Goal: Task Accomplishment & Management: Manage account settings

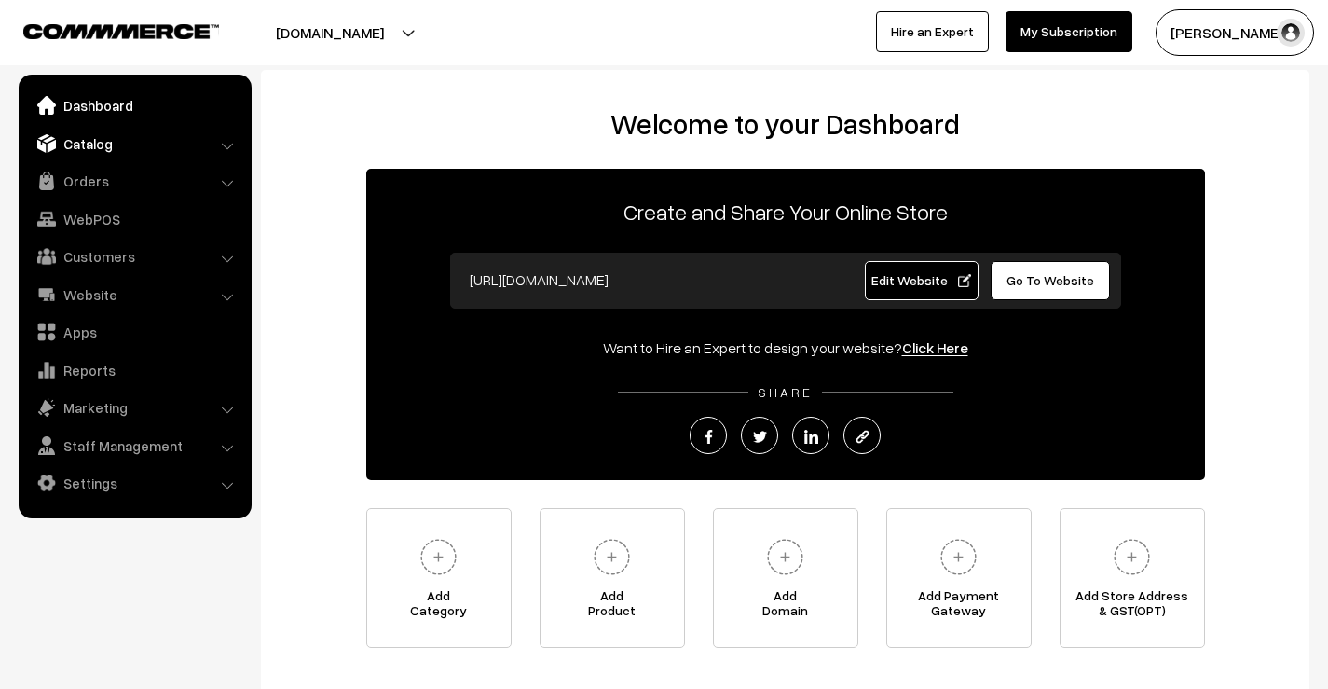
click at [89, 136] on link "Catalog" at bounding box center [134, 144] width 222 height 34
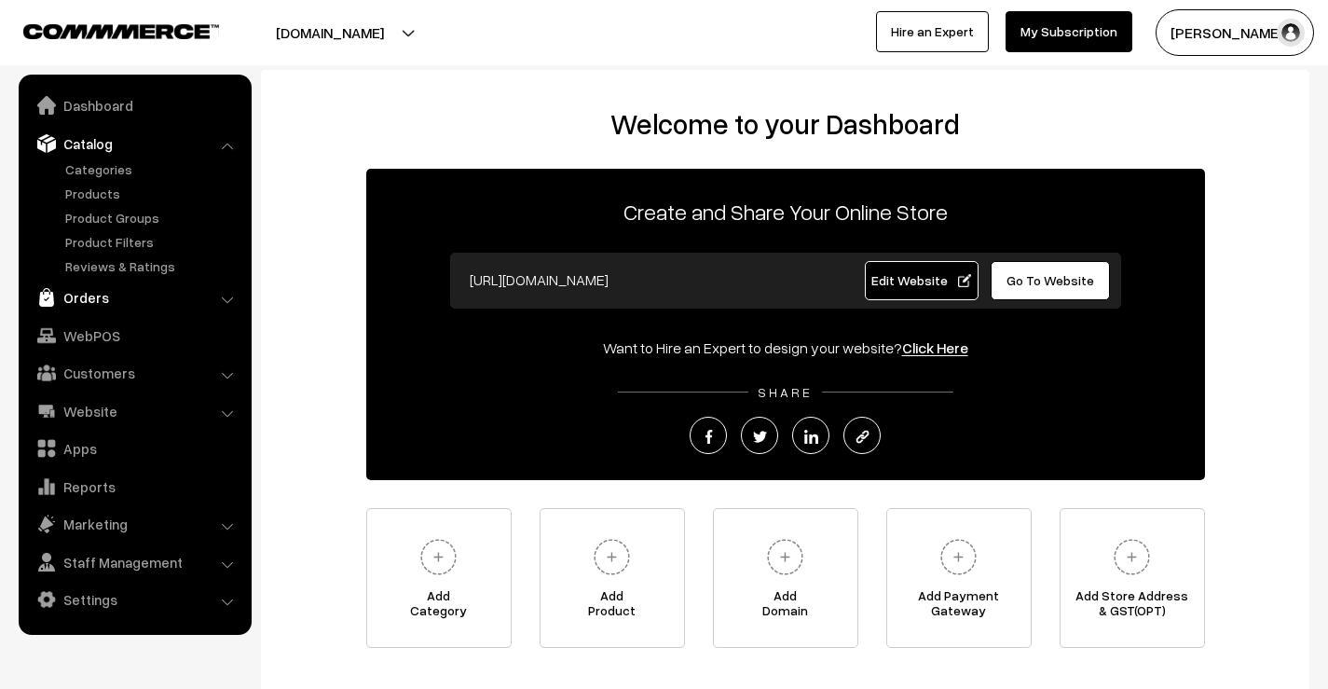
click at [103, 301] on link "Orders" at bounding box center [134, 298] width 222 height 34
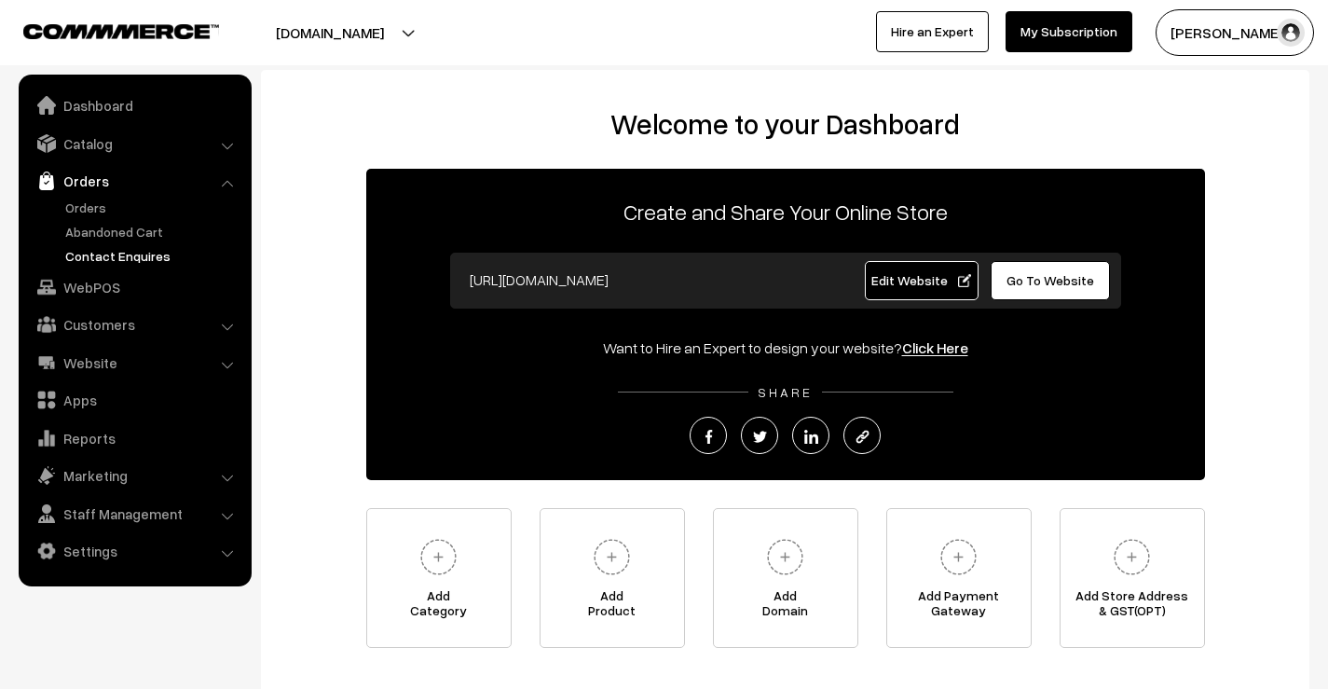
click at [102, 248] on link "Contact Enquires" at bounding box center [153, 256] width 185 height 20
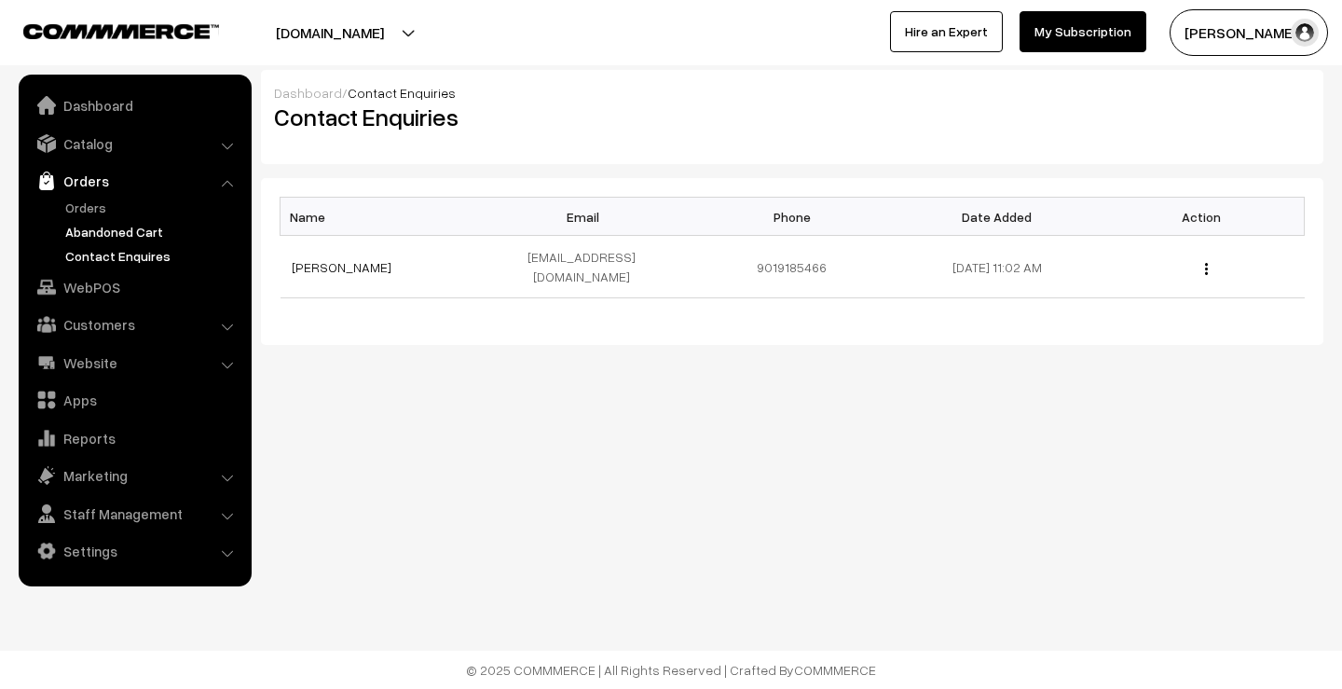
click at [106, 234] on link "Abandoned Cart" at bounding box center [153, 232] width 185 height 20
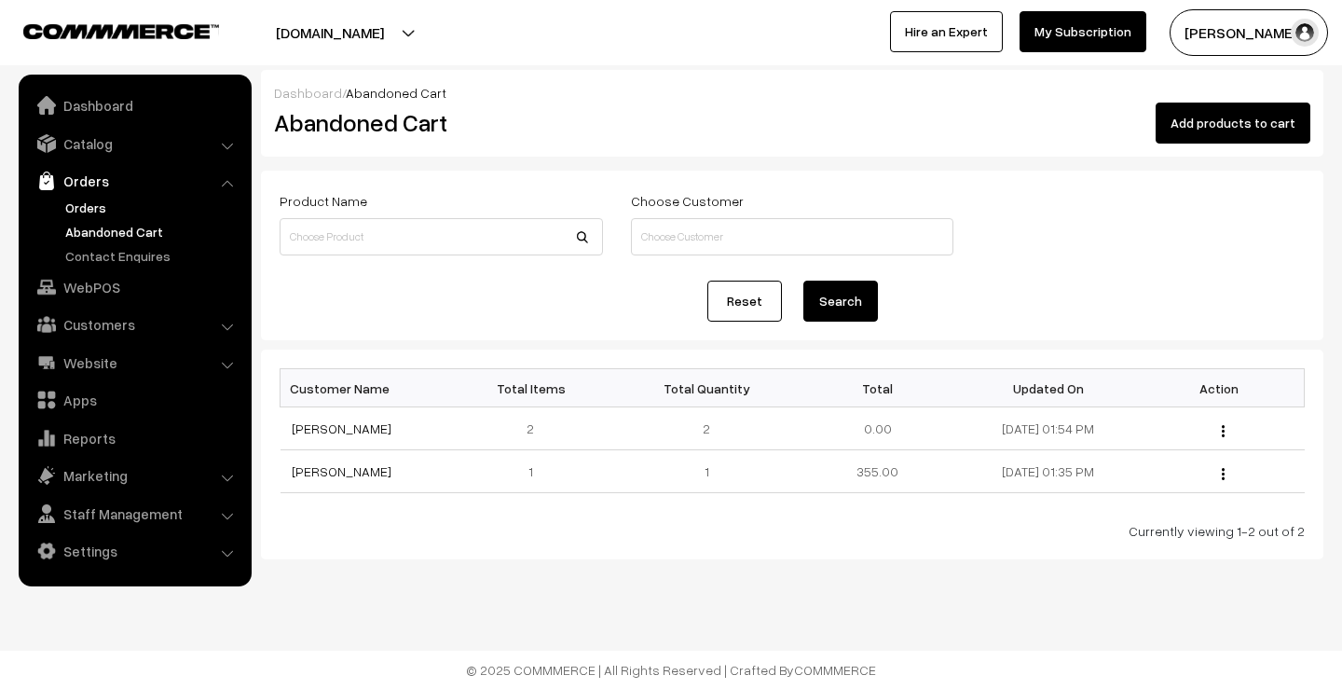
click at [93, 205] on link "Orders" at bounding box center [153, 208] width 185 height 20
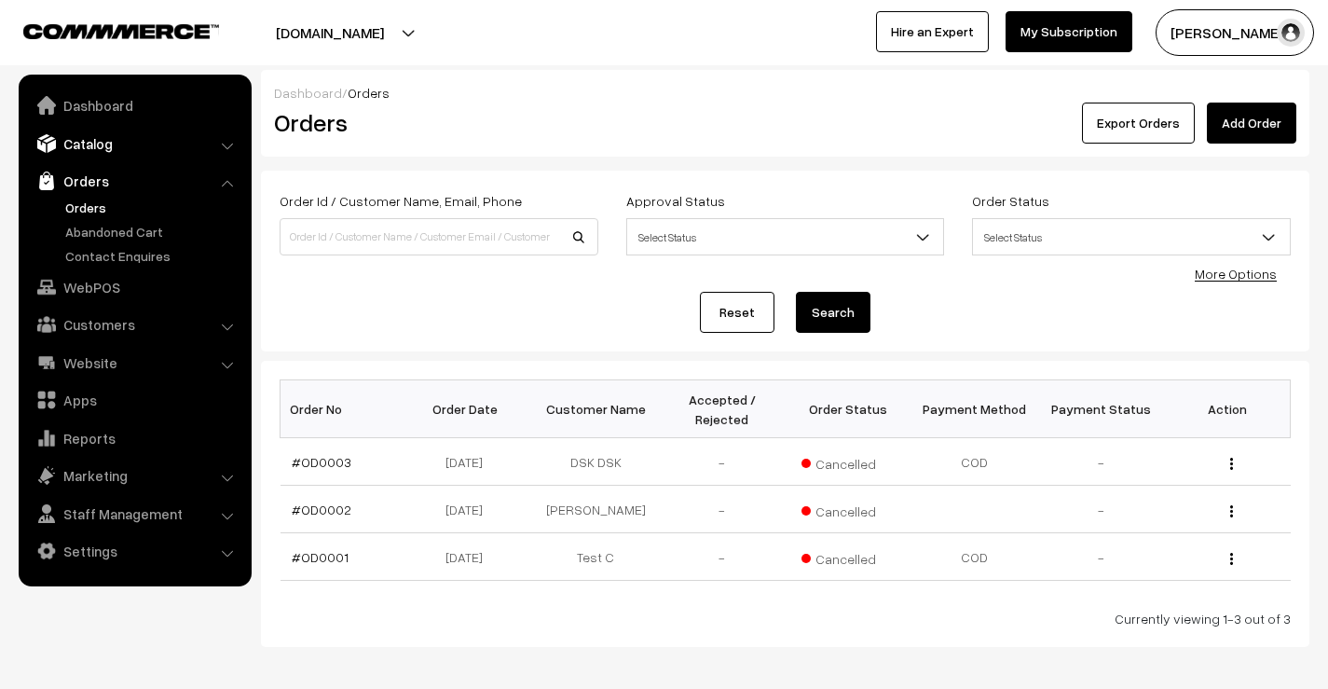
click at [104, 140] on link "Catalog" at bounding box center [134, 144] width 222 height 34
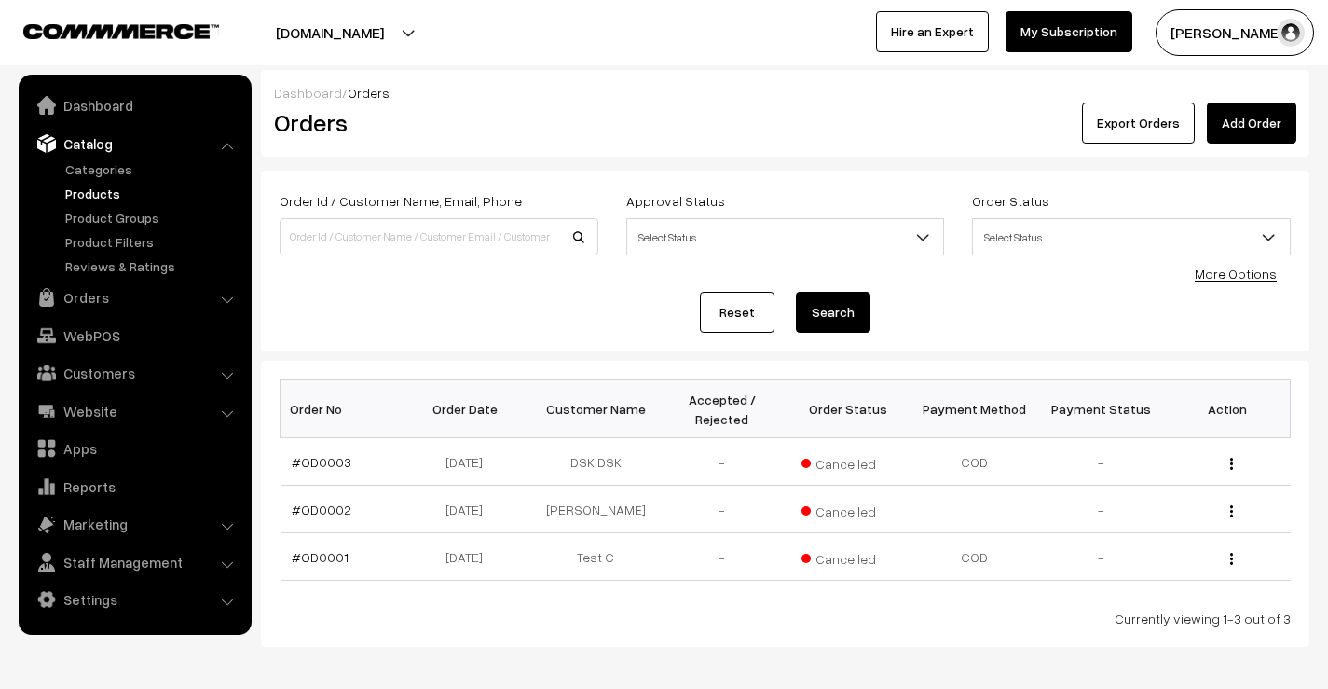
click at [109, 193] on link "Products" at bounding box center [153, 194] width 185 height 20
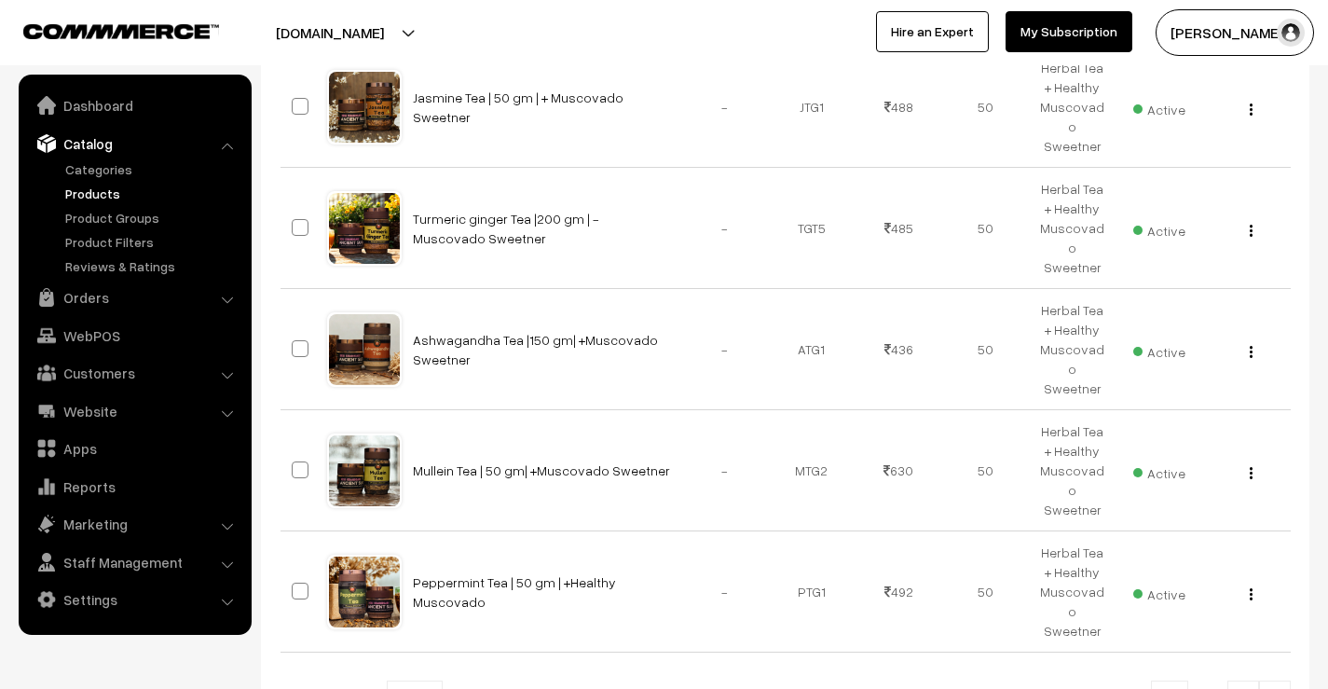
scroll to position [979, 0]
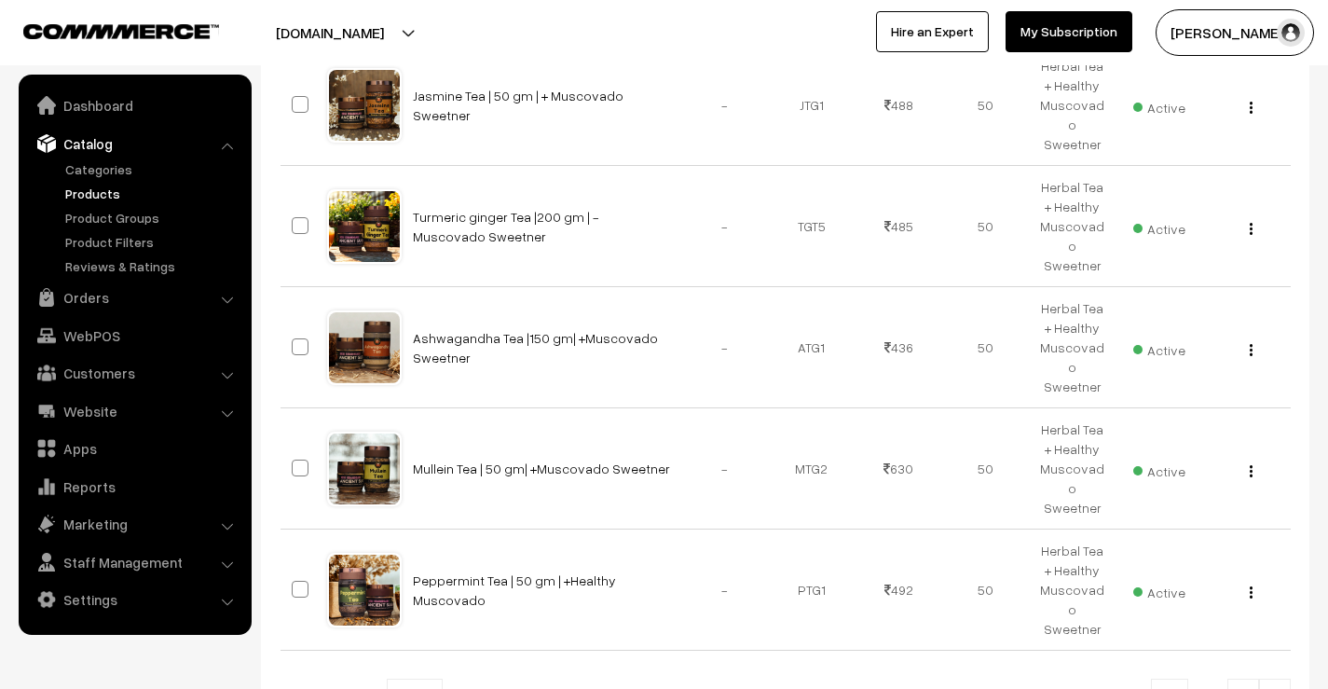
click at [1274, 678] on link at bounding box center [1275, 696] width 32 height 37
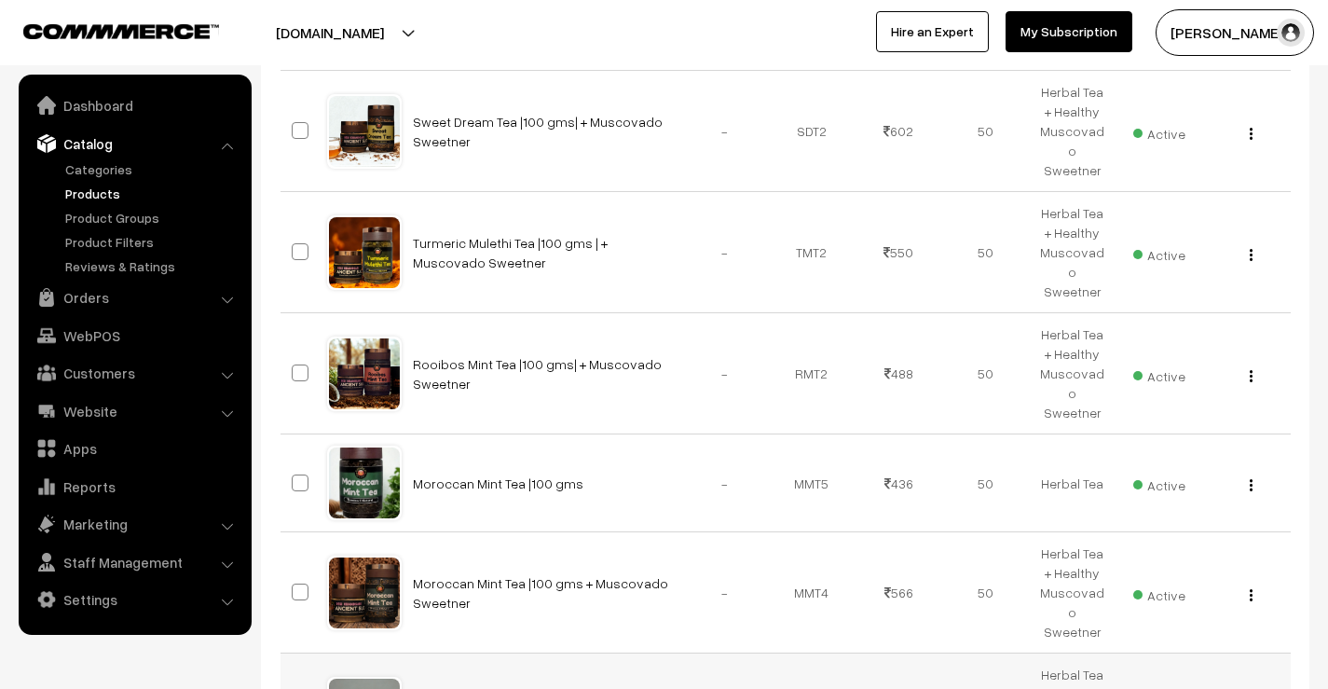
scroll to position [932, 0]
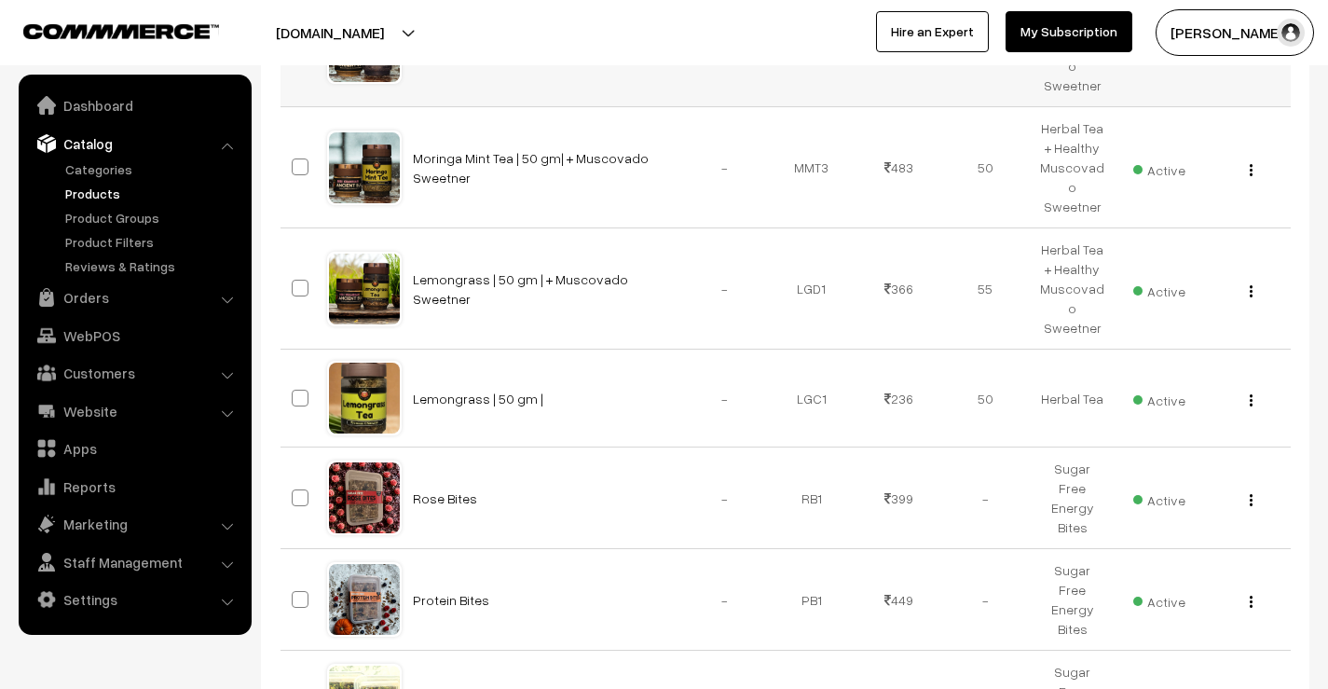
scroll to position [466, 0]
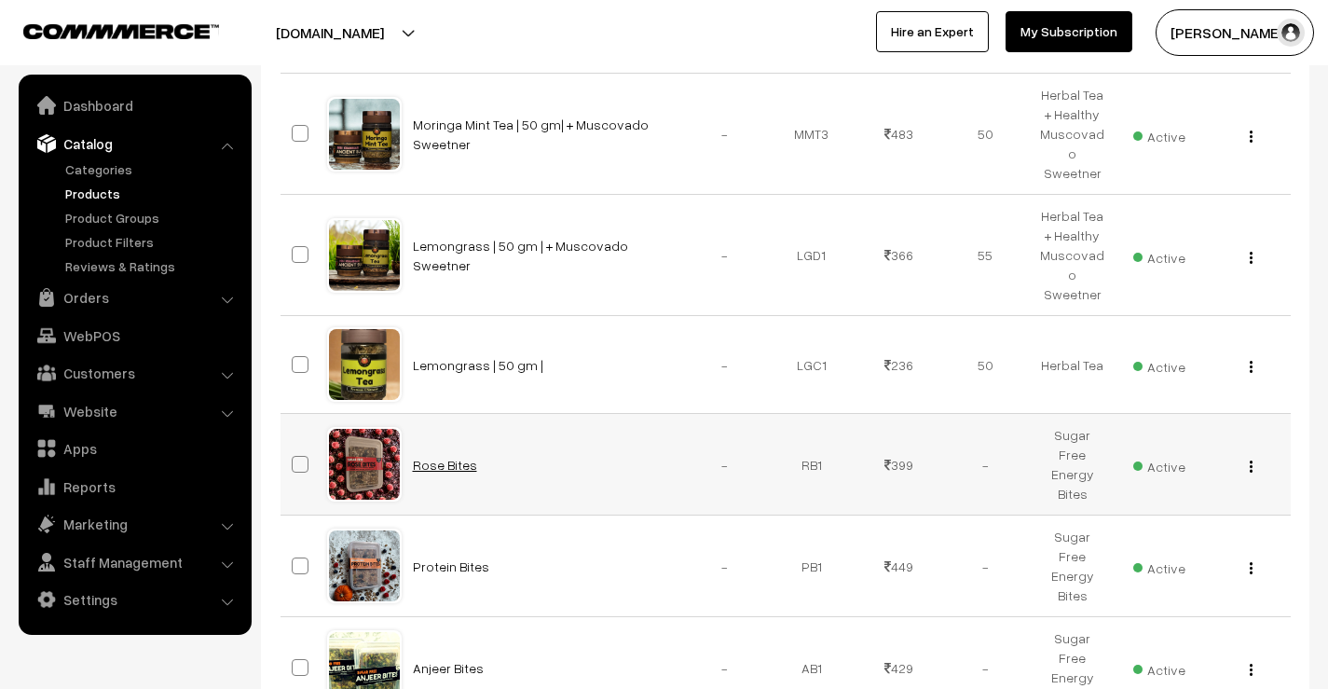
click at [459, 457] on link "Rose Bites" at bounding box center [445, 465] width 64 height 16
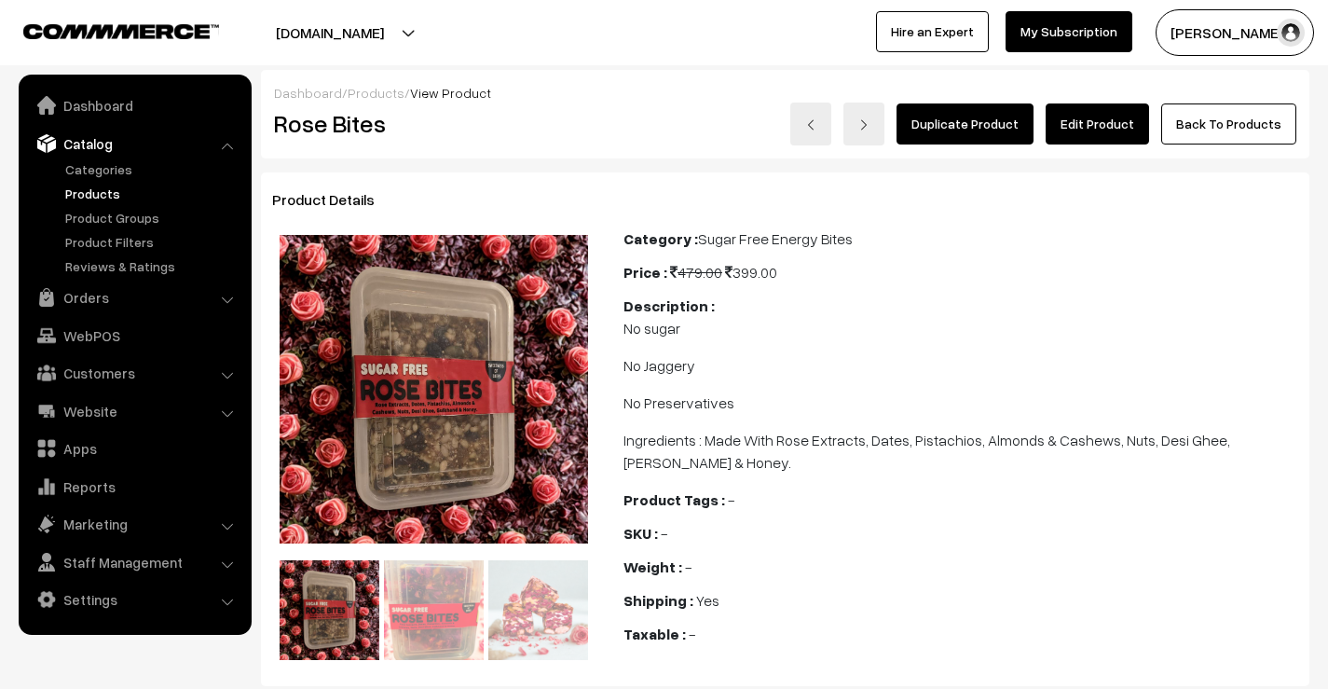
click at [1093, 137] on link "Edit Product" at bounding box center [1097, 123] width 103 height 41
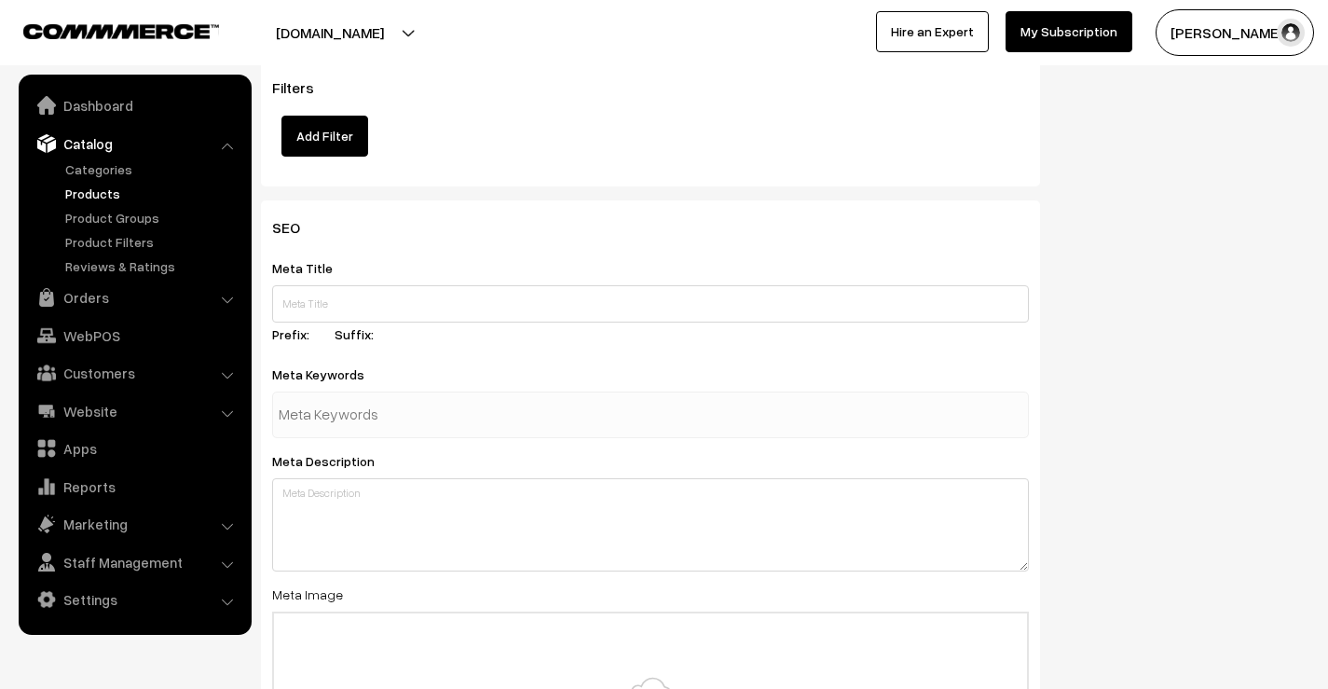
scroll to position [2423, 0]
